Goal: Complete application form

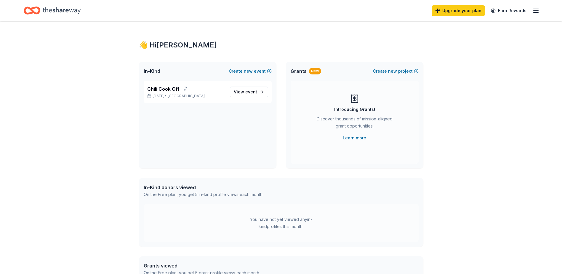
click at [251, 93] on span "event" at bounding box center [251, 91] width 12 height 5
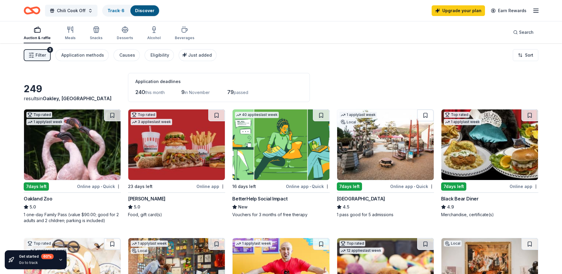
click at [533, 10] on icon "button" at bounding box center [535, 10] width 7 height 7
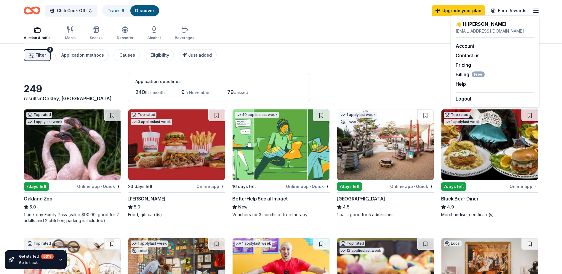
click at [44, 56] on span "Filter" at bounding box center [41, 55] width 10 height 7
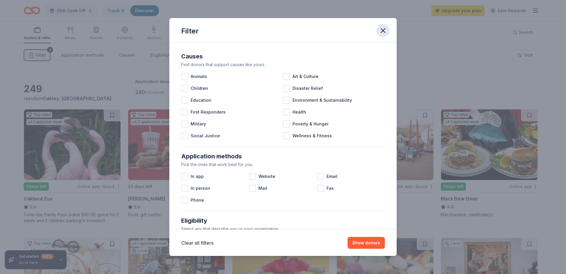
click at [384, 35] on button "button" at bounding box center [383, 30] width 13 height 13
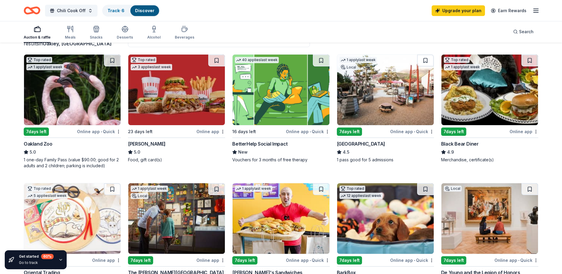
scroll to position [59, 0]
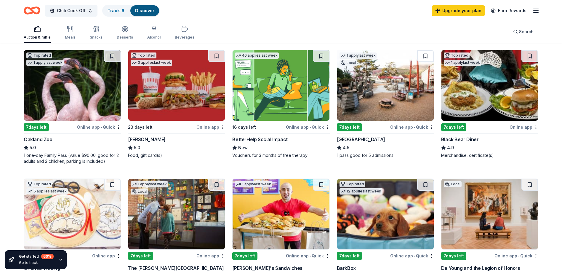
click at [466, 69] on img at bounding box center [489, 85] width 97 height 70
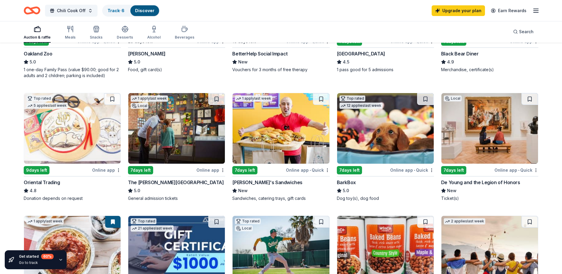
scroll to position [148, 0]
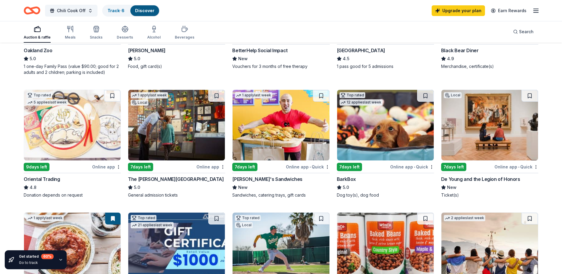
click at [462, 124] on img at bounding box center [489, 125] width 97 height 70
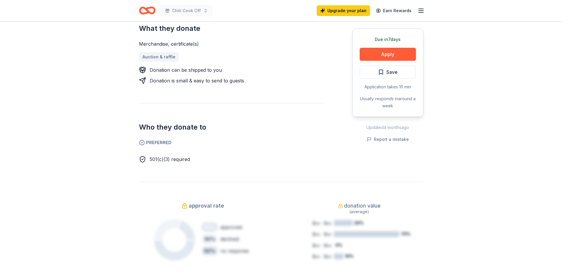
scroll to position [267, 0]
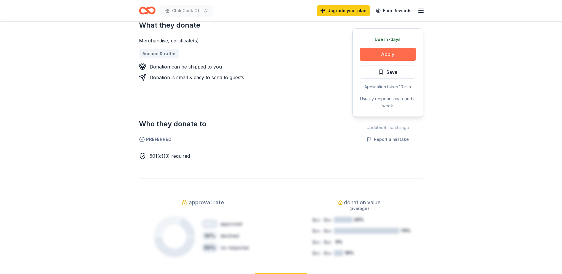
click at [398, 54] on button "Apply" at bounding box center [388, 54] width 56 height 13
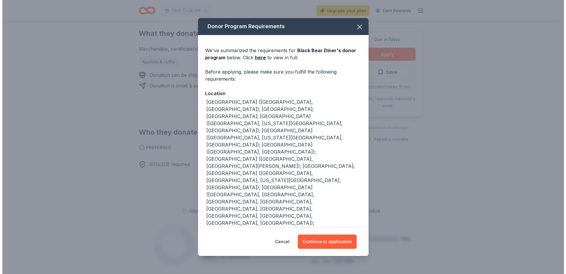
scroll to position [275, 0]
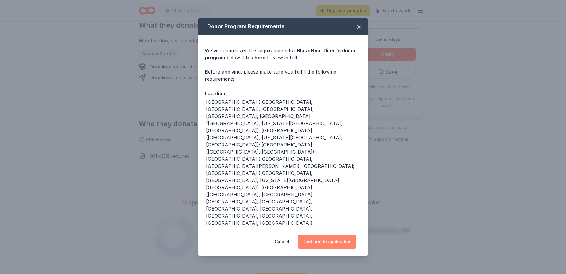
click at [329, 235] on button "Continue to application" at bounding box center [327, 241] width 59 height 14
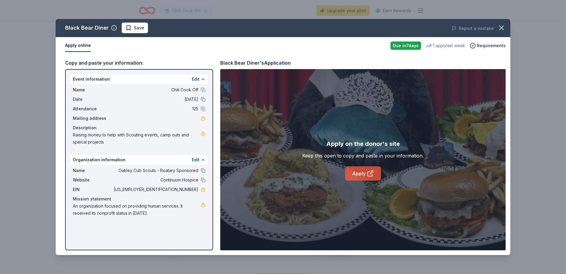
click at [361, 171] on link "Apply" at bounding box center [363, 173] width 36 height 14
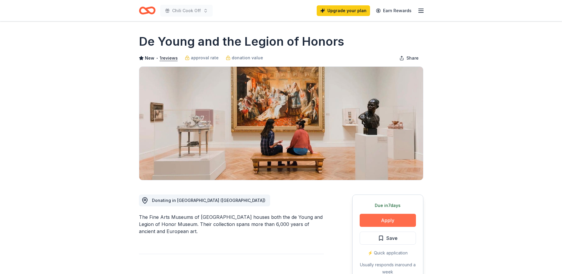
click at [394, 223] on button "Apply" at bounding box center [388, 220] width 56 height 13
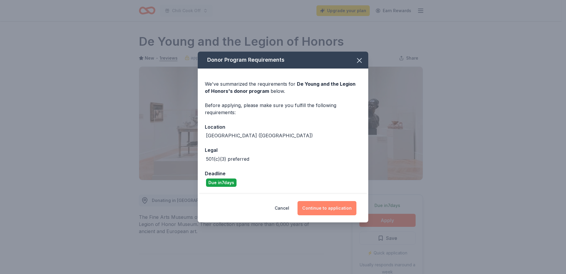
click at [329, 208] on button "Continue to application" at bounding box center [327, 208] width 59 height 14
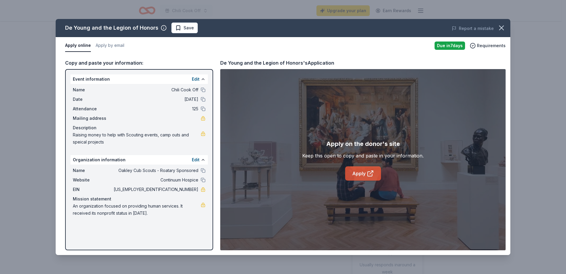
click at [356, 171] on link "Apply" at bounding box center [363, 173] width 36 height 14
